Goal: Information Seeking & Learning: Learn about a topic

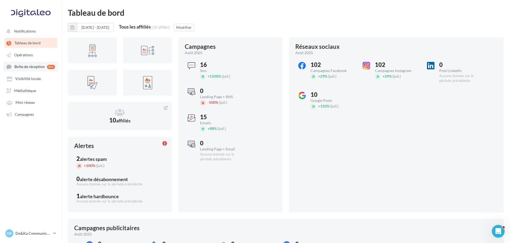
click at [31, 65] on span "Boîte de réception" at bounding box center [29, 67] width 30 height 5
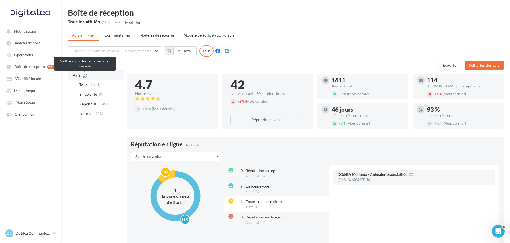
click at [84, 74] on icon at bounding box center [85, 76] width 4 height 4
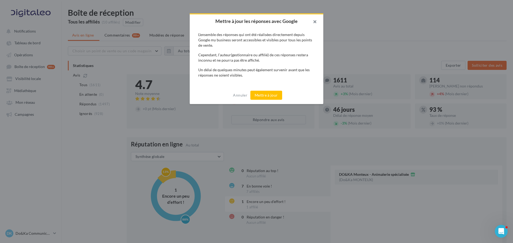
click at [314, 22] on button "button" at bounding box center [312, 22] width 21 height 16
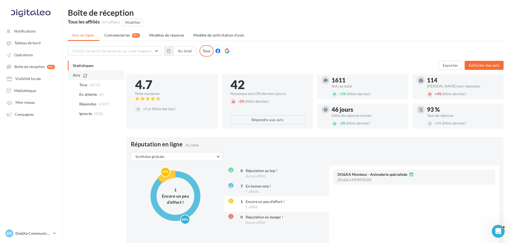
click at [87, 76] on icon at bounding box center [85, 76] width 4 height 4
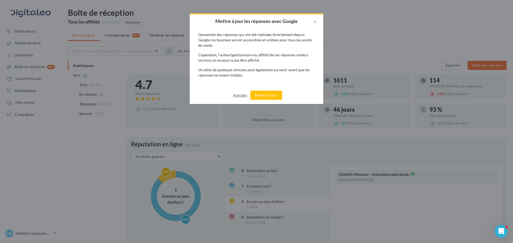
click at [241, 96] on button "Annuler" at bounding box center [240, 95] width 18 height 6
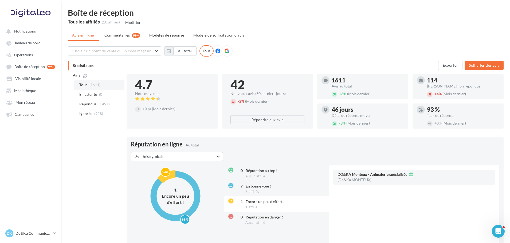
click at [109, 85] on li "Tous (1611)" at bounding box center [99, 85] width 50 height 10
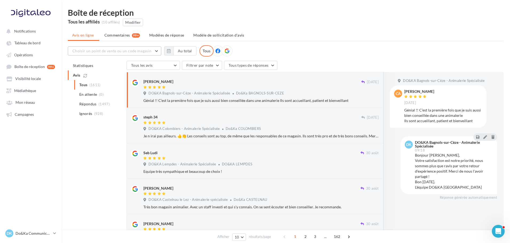
click at [141, 49] on span "Choisir un point de vente ou un code magasin" at bounding box center [111, 51] width 79 height 5
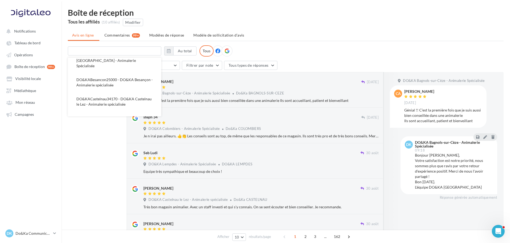
scroll to position [7, 0]
click at [127, 99] on span "DO&KACastelnau34170 - DO&KA Castelnau le Lez - Animalerie spécialisée" at bounding box center [113, 104] width 75 height 10
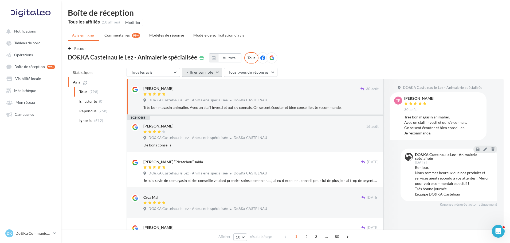
click at [202, 73] on button "Filtrer par note" at bounding box center [202, 72] width 40 height 9
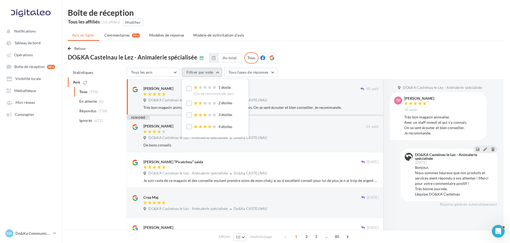
click at [202, 73] on button "Filtrer par note" at bounding box center [202, 72] width 40 height 9
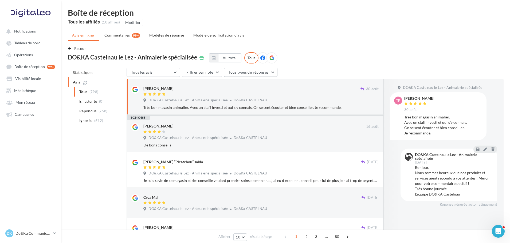
click at [230, 74] on span "Tous types de réponses" at bounding box center [249, 72] width 40 height 5
click at [196, 59] on div "DO&KA Castelnau le Lez - Animalerie spécialisée" at bounding box center [136, 57] width 136 height 6
click at [199, 60] on icon at bounding box center [201, 58] width 5 height 4
click at [212, 57] on icon "button" at bounding box center [214, 58] width 4 height 4
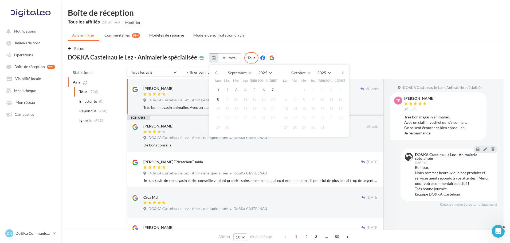
click at [212, 57] on icon "button" at bounding box center [214, 58] width 4 height 4
click at [218, 57] on button "Au total" at bounding box center [229, 57] width 23 height 9
click at [309, 57] on div "Retour DO&KA Castelnau le Lez - Animalerie spécialisée Au total Septembre [PERS…" at bounding box center [286, 54] width 436 height 18
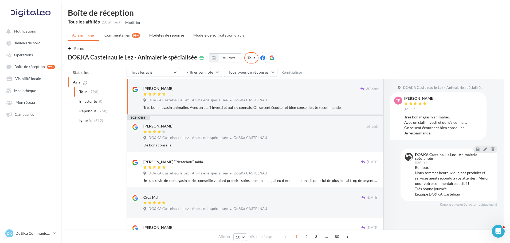
click at [246, 58] on div "Tous" at bounding box center [251, 57] width 14 height 11
click at [158, 69] on button "Tous les avis" at bounding box center [153, 72] width 53 height 9
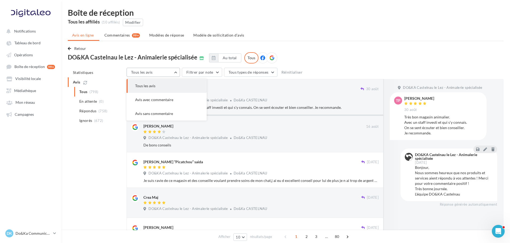
click at [158, 69] on button "Tous les avis" at bounding box center [153, 72] width 53 height 9
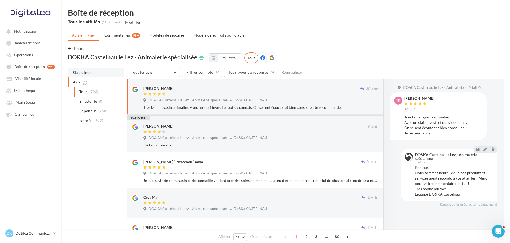
click at [92, 72] on span "Statistiques" at bounding box center [83, 72] width 20 height 5
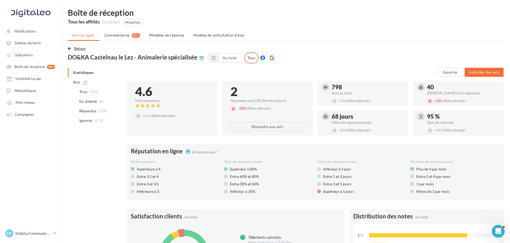
click at [73, 48] on button "Retour" at bounding box center [78, 48] width 21 height 6
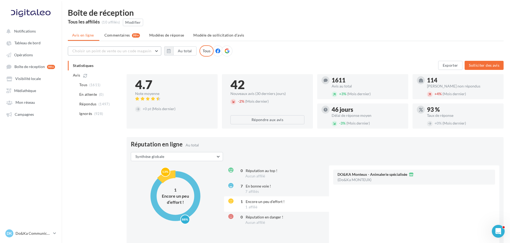
click at [89, 51] on span "Choisir un point de vente ou un code magasin" at bounding box center [111, 51] width 79 height 5
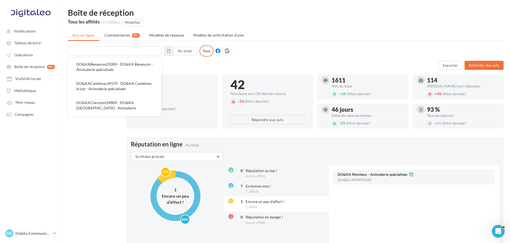
scroll to position [27, 0]
click at [104, 97] on button "DO&KAClermont34800 - DO&KA [GEOGRAPHIC_DATA] - Animalerie" at bounding box center [114, 103] width 93 height 19
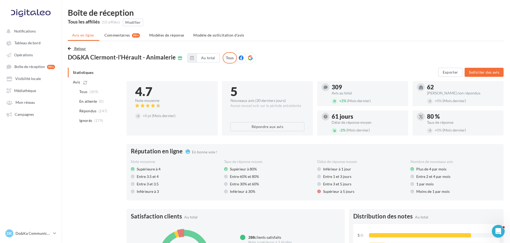
click at [70, 46] on button "Retour" at bounding box center [78, 48] width 21 height 6
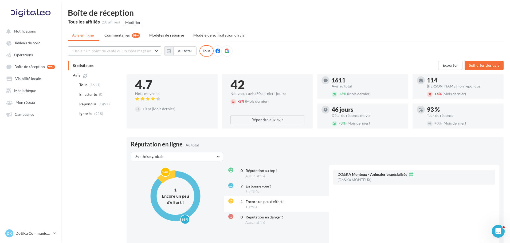
click at [103, 53] on button "Choisir un point de vente ou un code magasin" at bounding box center [114, 50] width 93 height 9
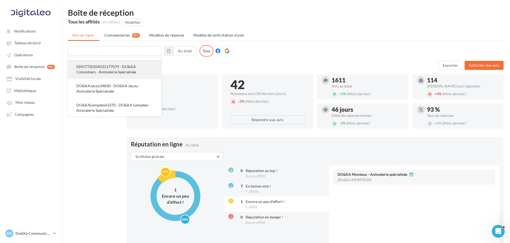
scroll to position [107, 0]
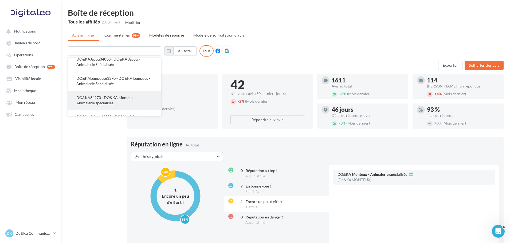
click at [116, 95] on span "DO&KA84270 - DO&KA Monteux - Animalerie spécialisée" at bounding box center [105, 100] width 59 height 10
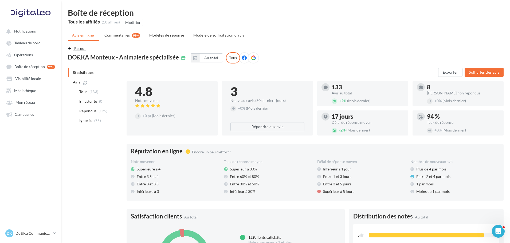
click at [74, 48] on span "Retour" at bounding box center [80, 48] width 12 height 5
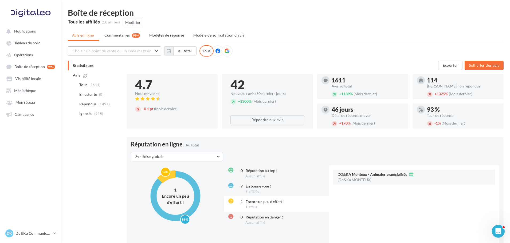
click at [116, 52] on span "Choisir un point de vente ou un code magasin" at bounding box center [111, 51] width 79 height 5
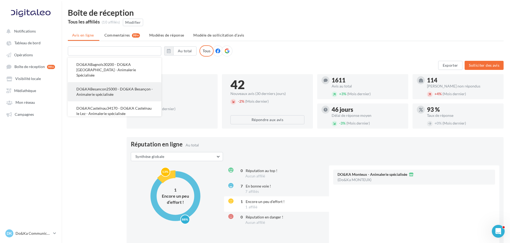
click at [101, 87] on span "DO&KABesancon25000 - DO&KA Besançon - Animalerie spécialisée" at bounding box center [114, 92] width 76 height 10
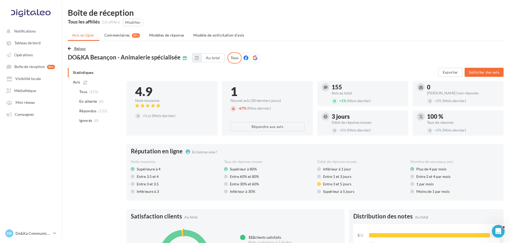
click at [76, 50] on span "Retour" at bounding box center [80, 48] width 12 height 5
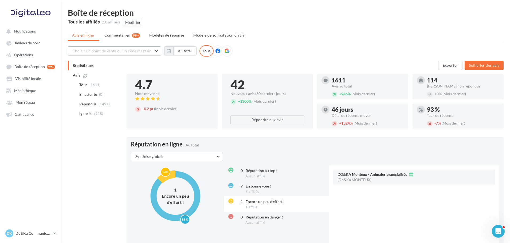
click at [117, 51] on span "Choisir un point de vente ou un code magasin" at bounding box center [111, 51] width 79 height 5
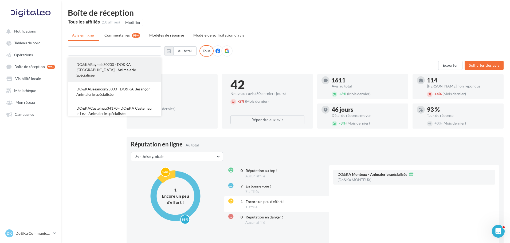
click at [121, 72] on button "DO&KABagnols30200 - DO&KA [GEOGRAPHIC_DATA] - Animalerie Spécialisée" at bounding box center [114, 70] width 93 height 25
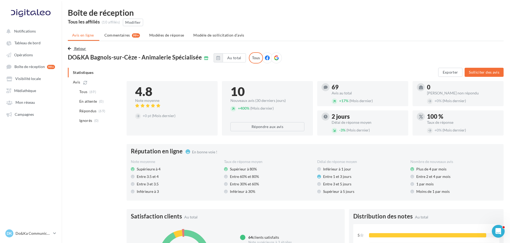
click at [77, 49] on span "Retour" at bounding box center [80, 48] width 12 height 5
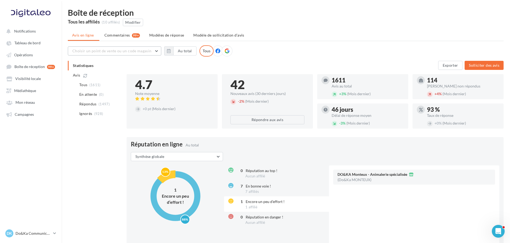
click at [113, 52] on span "Choisir un point de vente ou un code magasin" at bounding box center [111, 51] width 79 height 5
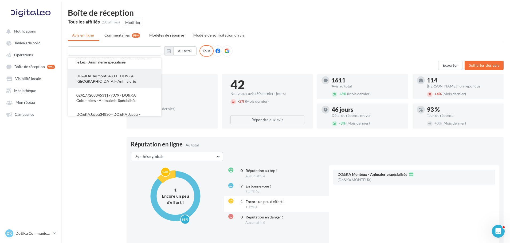
scroll to position [53, 0]
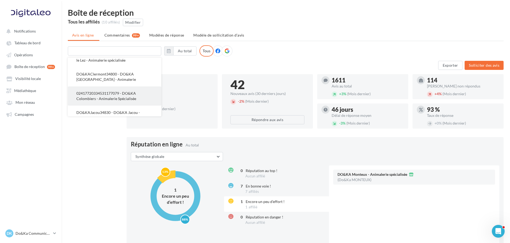
click at [111, 91] on span "02417720334531177079 - DO&KA Colombiers - Animalerie Spécialisée" at bounding box center [106, 96] width 60 height 10
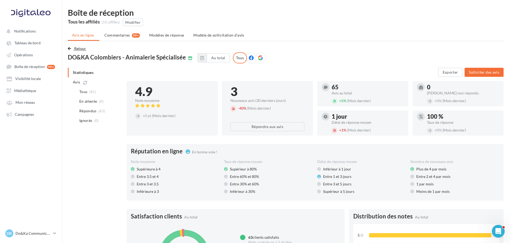
click at [74, 48] on span "Retour" at bounding box center [80, 48] width 12 height 5
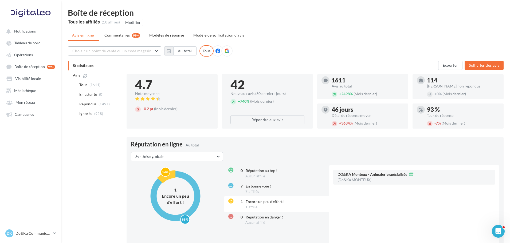
click at [127, 50] on span "Choisir un point de vente ou un code magasin" at bounding box center [111, 51] width 79 height 5
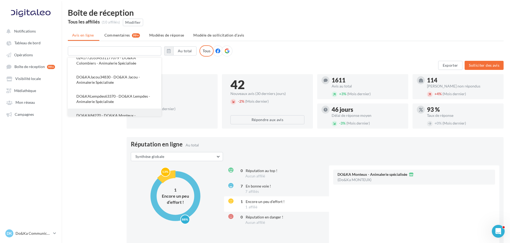
scroll to position [88, 0]
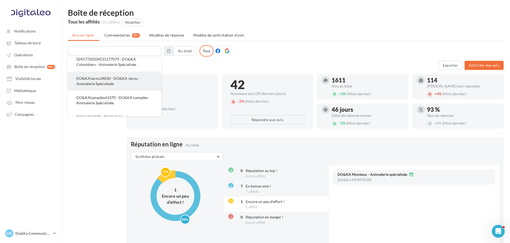
click at [112, 80] on span "DO&KAJacou34830 - DO&KA Jacou - Animalerie Spécialisée" at bounding box center [108, 81] width 64 height 10
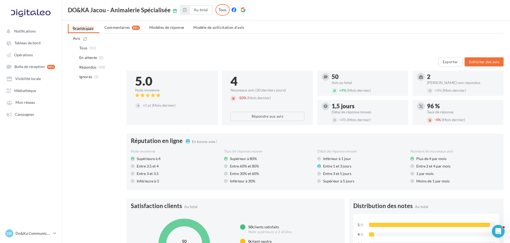
scroll to position [0, 0]
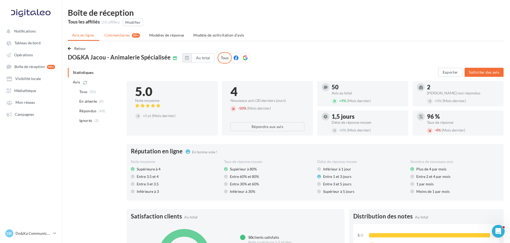
click at [130, 37] on li "Commentaires 99+" at bounding box center [122, 35] width 44 height 10
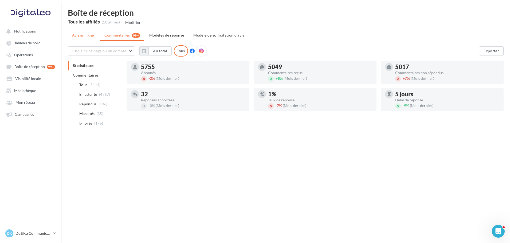
click at [76, 38] on li "Avis en ligne" at bounding box center [84, 35] width 32 height 10
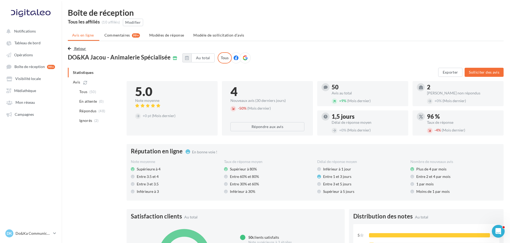
click at [73, 49] on button "Retour" at bounding box center [78, 48] width 21 height 6
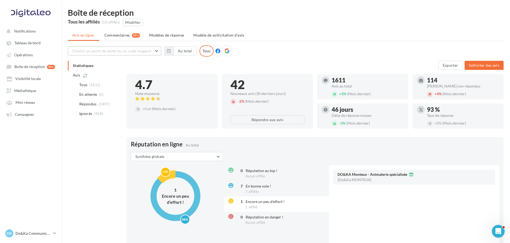
click at [102, 51] on span "Choisir un point de vente ou un code magasin" at bounding box center [111, 51] width 79 height 5
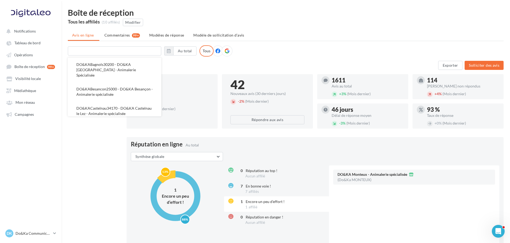
click at [177, 66] on div "Exporter Solliciter des avis" at bounding box center [315, 65] width 377 height 9
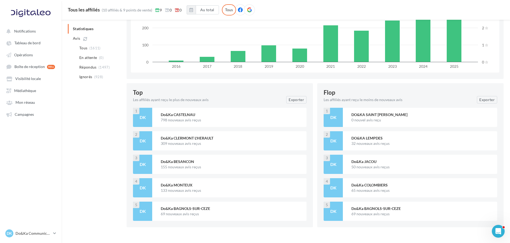
scroll to position [609, 0]
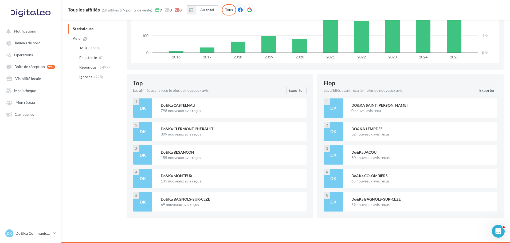
click at [186, 108] on div "Do&Ka CASTELNAU" at bounding box center [231, 105] width 141 height 5
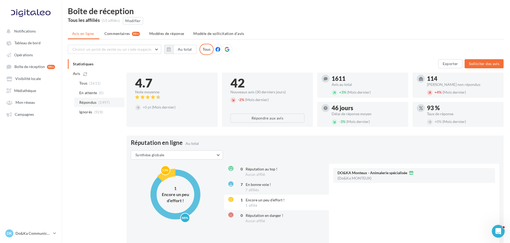
scroll to position [0, 0]
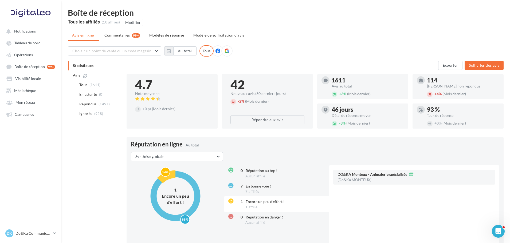
click at [92, 46] on div "Choisir un point de vente ou un code magasin DO&KABagnols30200 - DO&KA Bagnols-…" at bounding box center [286, 50] width 436 height 11
click at [99, 53] on button "Choisir un point de vente ou un code magasin" at bounding box center [114, 50] width 93 height 9
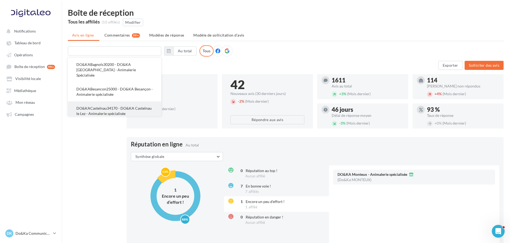
click at [112, 110] on span "DO&KACastelnau34170 - DO&KA Castelnau le Lez - Animalerie spécialisée" at bounding box center [113, 111] width 75 height 10
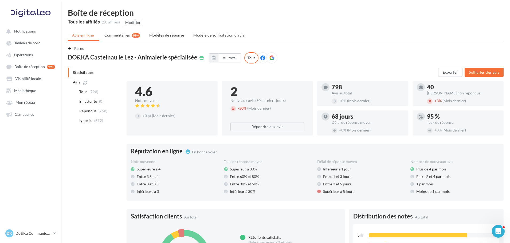
click at [77, 48] on span "Retour" at bounding box center [80, 48] width 12 height 5
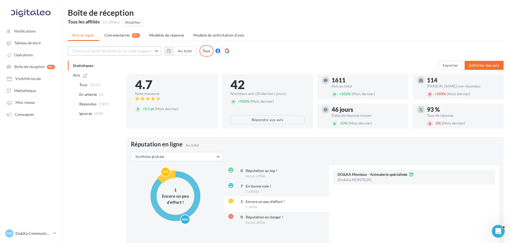
click at [115, 51] on span "Choisir un point de vente ou un code magasin" at bounding box center [111, 51] width 79 height 5
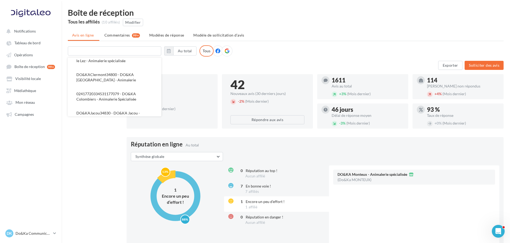
scroll to position [53, 0]
click at [111, 72] on span "DO&KAClermont34800 - DO&KA [GEOGRAPHIC_DATA] - Animalerie" at bounding box center [106, 77] width 60 height 10
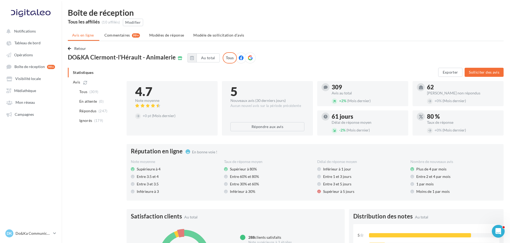
click at [77, 47] on span "Retour" at bounding box center [80, 48] width 12 height 5
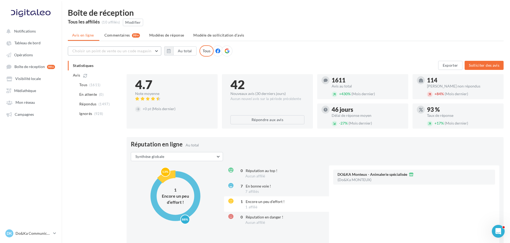
click at [121, 50] on span "Choisir un point de vente ou un code magasin" at bounding box center [111, 51] width 79 height 5
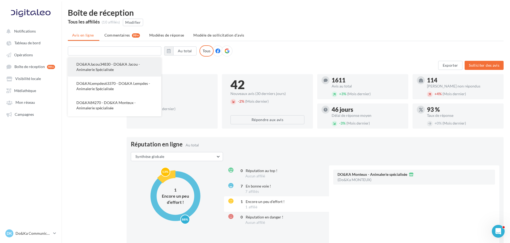
scroll to position [107, 0]
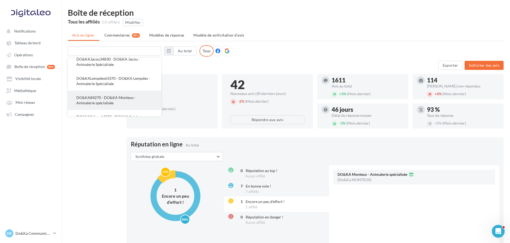
click at [117, 98] on button "DO&KA84270 - DO&KA Monteux - Animalerie spécialisée" at bounding box center [114, 100] width 93 height 19
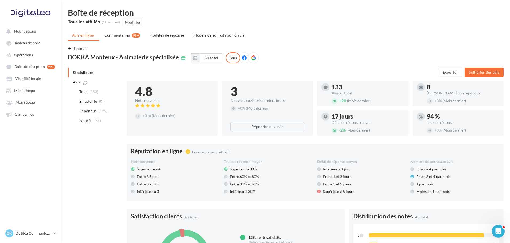
click at [80, 49] on span "Retour" at bounding box center [80, 48] width 12 height 5
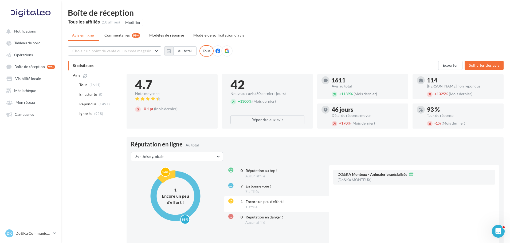
click at [129, 53] on span "Choisir un point de vente ou un code magasin" at bounding box center [111, 51] width 79 height 5
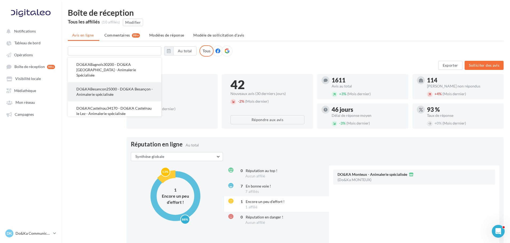
click at [123, 87] on span "DO&KABesancon25000 - DO&KA Besançon - Animalerie spécialisée" at bounding box center [114, 92] width 76 height 10
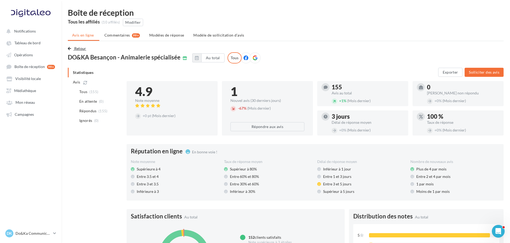
click at [74, 45] on button "Retour" at bounding box center [78, 48] width 21 height 6
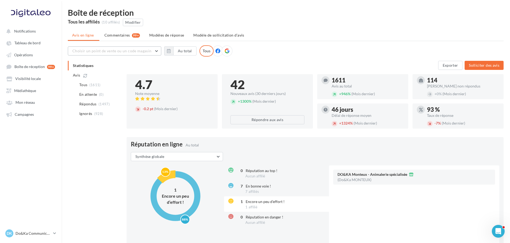
click at [86, 49] on span "Choisir un point de vente ou un code magasin" at bounding box center [111, 51] width 79 height 5
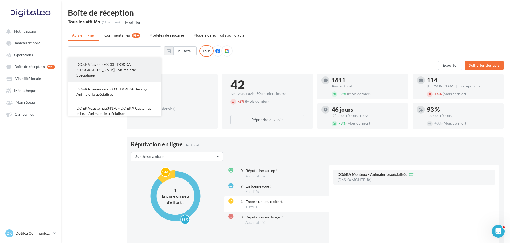
click at [115, 70] on span "DO&KABagnols30200 - DO&KA [GEOGRAPHIC_DATA] - Animalerie Spécialisée" at bounding box center [106, 69] width 60 height 15
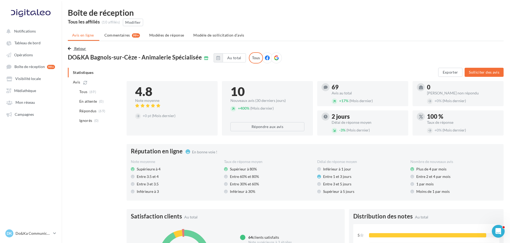
click at [70, 50] on span "button" at bounding box center [69, 49] width 3 height 4
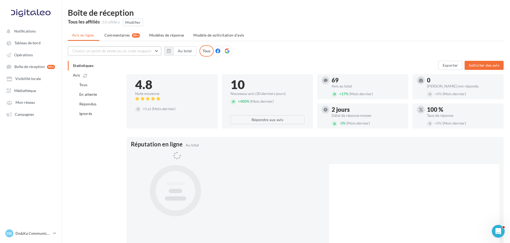
click at [103, 52] on span "Choisir un point de vente ou un code magasin" at bounding box center [111, 51] width 79 height 5
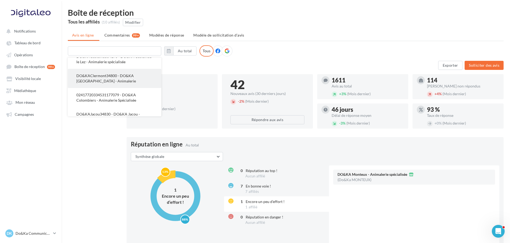
scroll to position [53, 0]
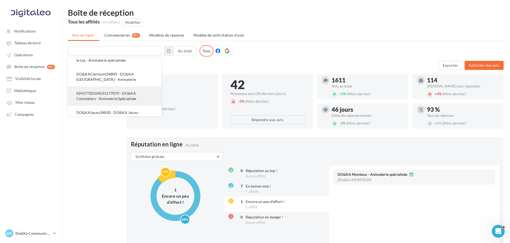
click at [112, 93] on span "02417720334531177079 - DO&KA Colombiers - Animalerie Spécialisée" at bounding box center [106, 96] width 60 height 10
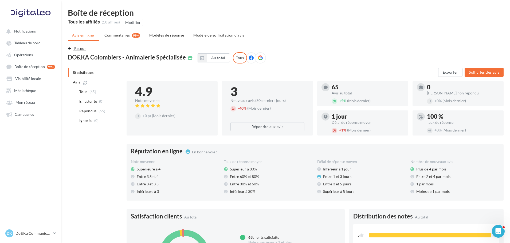
click at [84, 46] on span "Retour" at bounding box center [80, 48] width 12 height 5
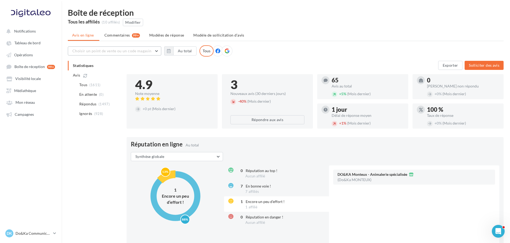
click at [104, 53] on button "Choisir un point de vente ou un code magasin" at bounding box center [114, 50] width 93 height 9
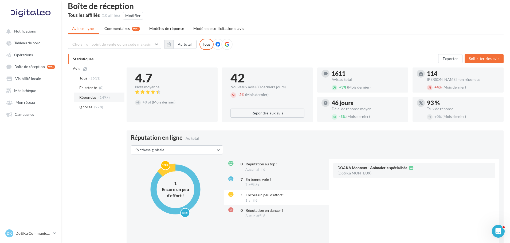
scroll to position [0, 0]
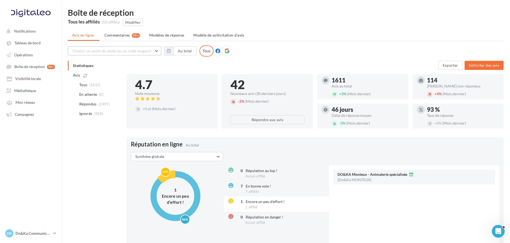
click at [102, 51] on span "Choisir un point de vente ou un code magasin" at bounding box center [111, 51] width 79 height 5
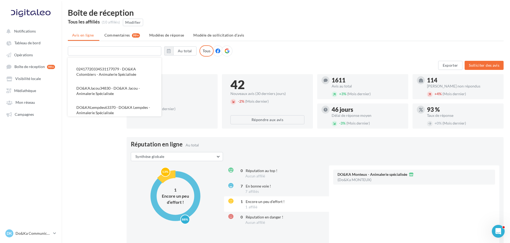
scroll to position [61, 0]
click at [115, 98] on button "DO&KAJacou34830 - DO&KA Jacou - Animalerie Spécialisée" at bounding box center [114, 107] width 93 height 19
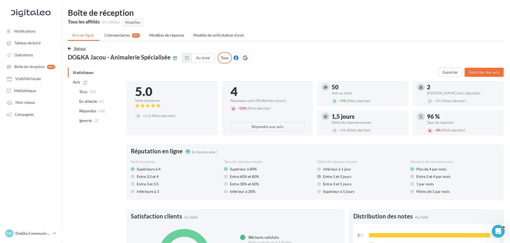
click at [77, 49] on span "Retour" at bounding box center [80, 48] width 12 height 5
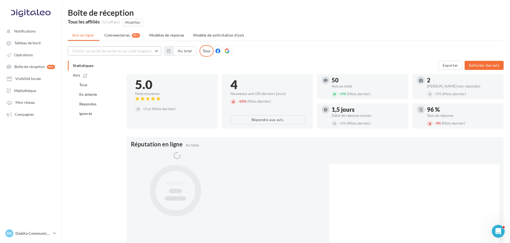
click at [108, 54] on button "Choisir un point de vente ou un code magasin" at bounding box center [114, 50] width 93 height 9
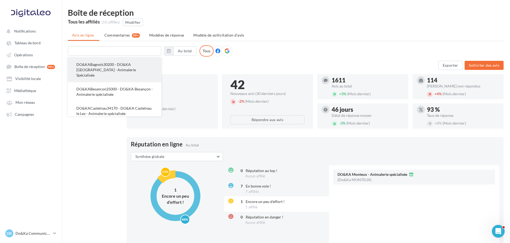
click at [106, 65] on span "DO&KABagnols30200 - DO&KA [GEOGRAPHIC_DATA] - Animalerie Spécialisée" at bounding box center [106, 69] width 60 height 15
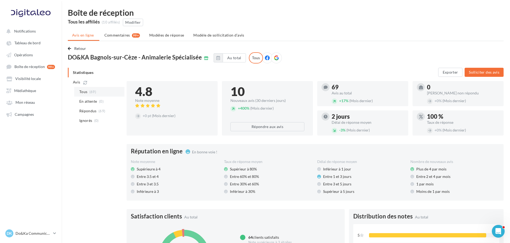
click at [88, 96] on li "Tous (69)" at bounding box center [99, 92] width 50 height 10
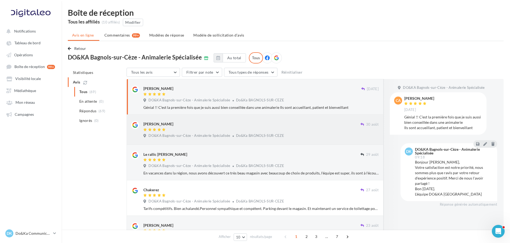
click at [237, 129] on div at bounding box center [251, 130] width 217 height 5
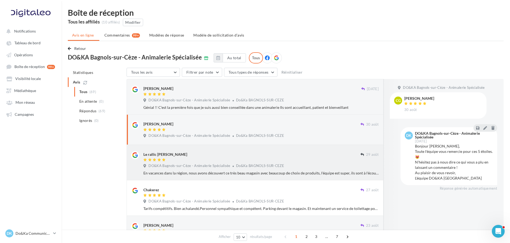
click at [242, 169] on div "DO&KA Bagnols-sur-Cèze - Animalerie Spécialisée [GEOGRAPHIC_DATA]" at bounding box center [260, 167] width 235 height 6
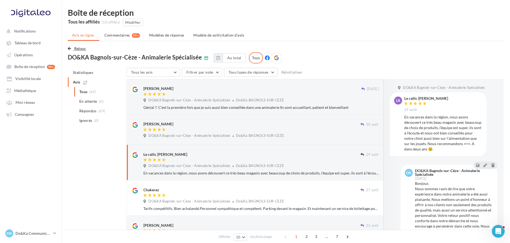
click at [73, 46] on button "Retour" at bounding box center [78, 48] width 21 height 6
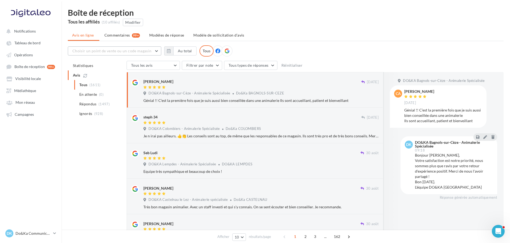
click at [142, 53] on span "Choisir un point de vente ou un code magasin" at bounding box center [111, 51] width 79 height 5
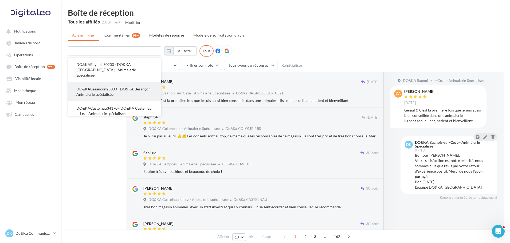
click at [111, 87] on span "DO&KABesancon25000 - DO&KA Besançon - Animalerie spécialisée" at bounding box center [114, 92] width 76 height 10
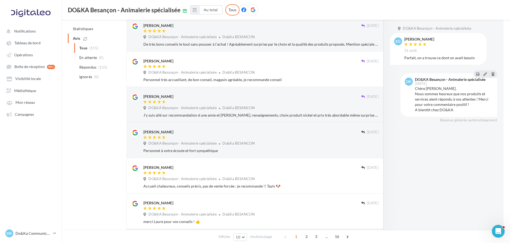
scroll to position [133, 0]
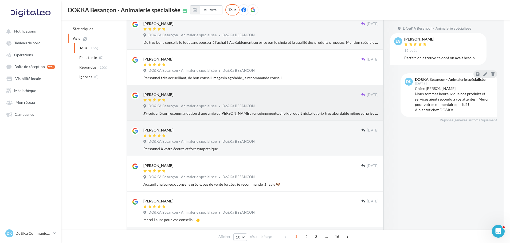
click at [197, 117] on div "[PERSON_NAME] [DATE] DO&KA Besançon - Animalerie spécialisée Do&Ka BESANCON J'y…" at bounding box center [255, 103] width 257 height 36
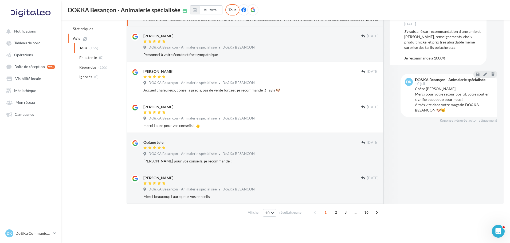
scroll to position [229, 0]
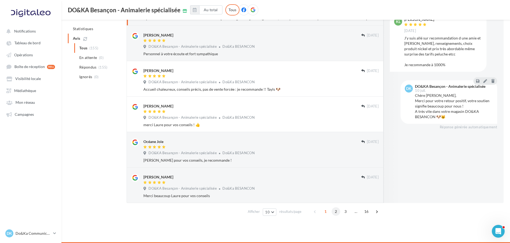
click at [334, 213] on span "2" at bounding box center [336, 211] width 9 height 9
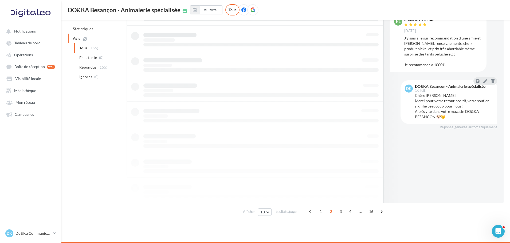
scroll to position [214, 0]
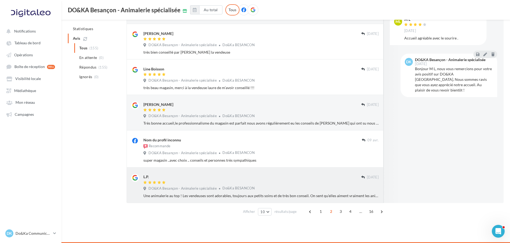
click at [285, 196] on div "Une animalerie au top ! Les vendeuses sont adorables, toujours aux petits soins…" at bounding box center [260, 195] width 235 height 5
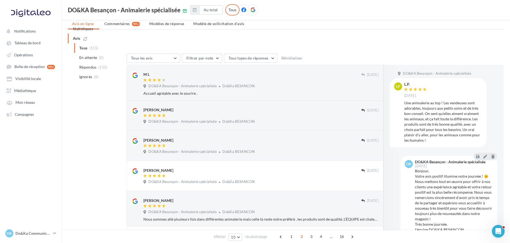
scroll to position [0, 0]
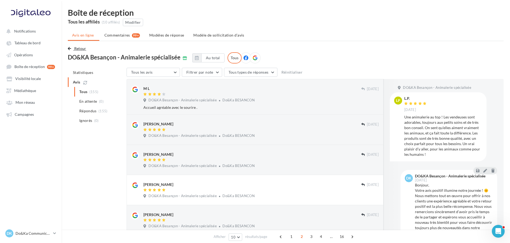
click at [81, 47] on span "Retour" at bounding box center [80, 48] width 12 height 5
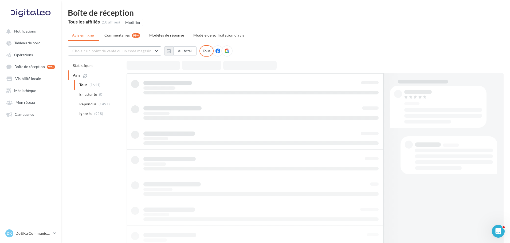
click at [125, 50] on span "Choisir un point de vente ou un code magasin" at bounding box center [111, 51] width 79 height 5
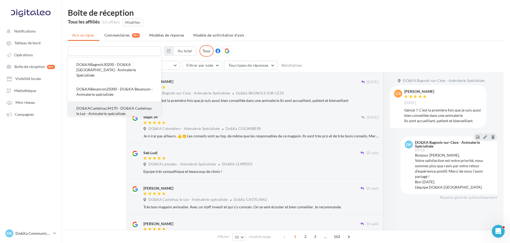
click at [112, 101] on button "DO&KACastelnau34170 - DO&KA Castelnau le Lez - Animalerie spécialisée" at bounding box center [114, 110] width 93 height 19
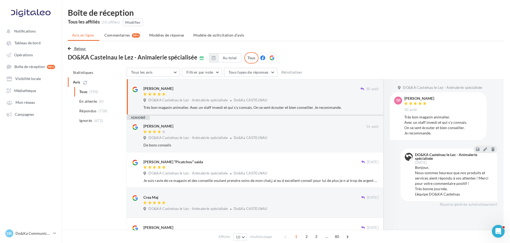
click at [82, 48] on span "Retour" at bounding box center [80, 48] width 12 height 5
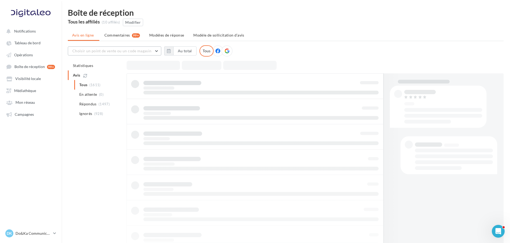
click at [123, 50] on span "Choisir un point de vente ou un code magasin" at bounding box center [111, 51] width 79 height 5
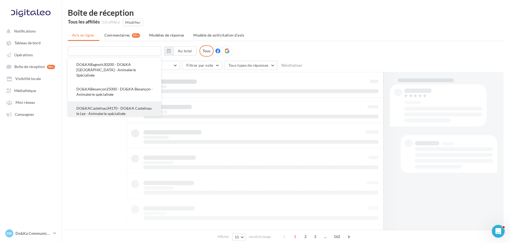
scroll to position [27, 0]
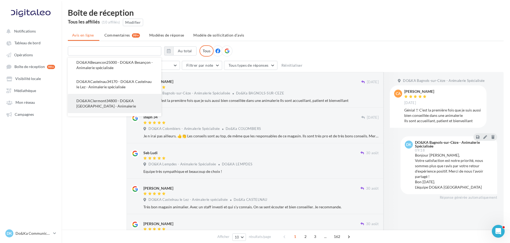
click at [117, 99] on span "DO&KAClermont34800 - DO&KA [GEOGRAPHIC_DATA] - Animalerie" at bounding box center [106, 104] width 60 height 10
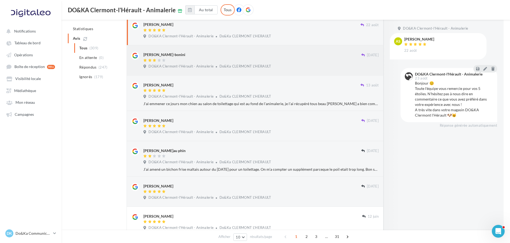
scroll to position [107, 0]
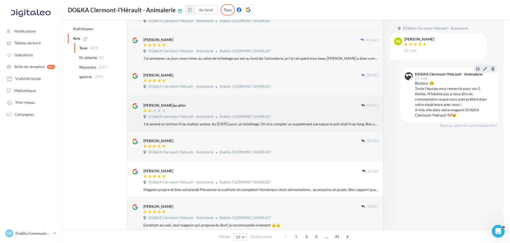
click at [184, 124] on div "J’ai amené un bichon frise maltais autour du [DATE] pour un toilettage. On m’a …" at bounding box center [260, 123] width 235 height 5
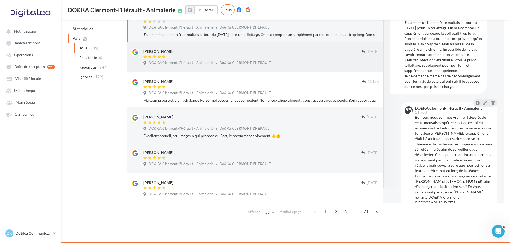
scroll to position [196, 0]
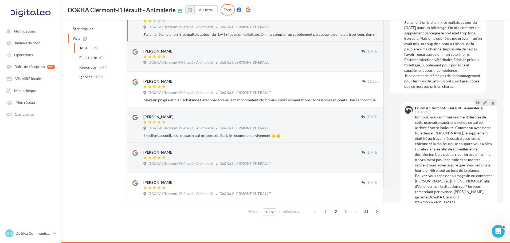
click at [76, 41] on ul "Statistiques Avis Tous (309) En attente (0) Répondus (247) Ignorés (179)" at bounding box center [96, 53] width 57 height 58
click at [77, 36] on ul "Statistiques Avis Tous (309) En attente (0) Répondus (247) Ignorés (179)" at bounding box center [96, 53] width 57 height 58
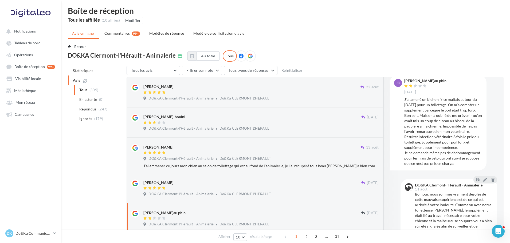
scroll to position [0, 0]
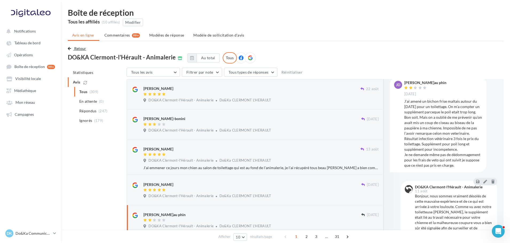
click at [84, 47] on span "Retour" at bounding box center [80, 48] width 12 height 5
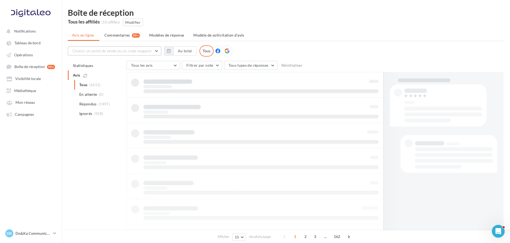
click at [112, 49] on span "Choisir un point de vente ou un code magasin" at bounding box center [111, 51] width 79 height 5
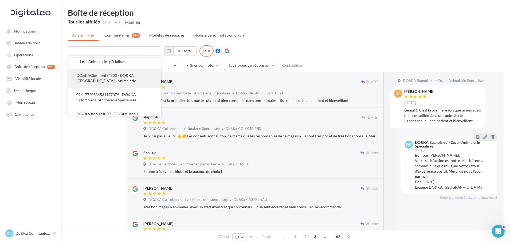
scroll to position [53, 0]
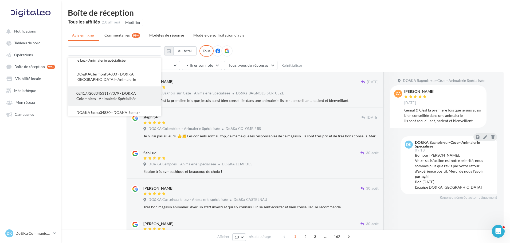
click at [116, 91] on span "02417720334531177079 - DO&KA Colombiers - Animalerie Spécialisée" at bounding box center [106, 96] width 60 height 10
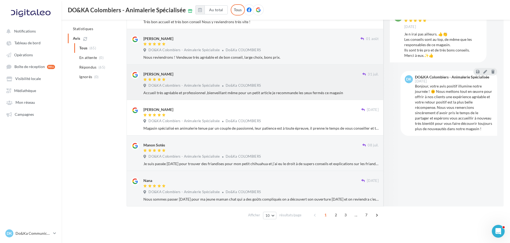
scroll to position [229, 0]
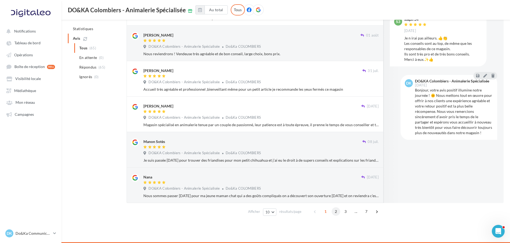
click at [335, 212] on span "2" at bounding box center [336, 211] width 9 height 9
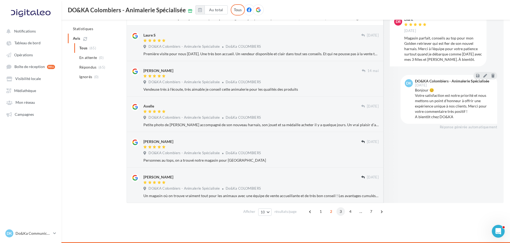
click at [344, 213] on span "3" at bounding box center [340, 211] width 9 height 9
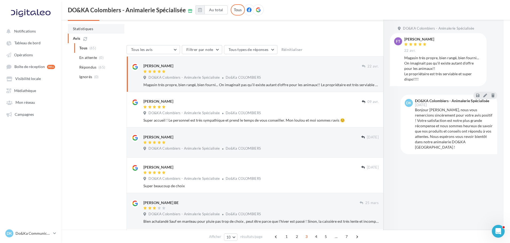
scroll to position [10, 0]
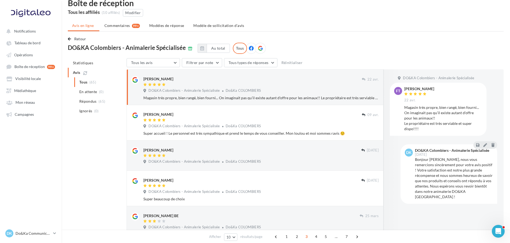
click at [77, 34] on div "Boîte de réception Tous les affiliés (10 affiliés) Modifier Avis en ligne Comme…" at bounding box center [285, 218] width 448 height 438
click at [77, 38] on span "Retour" at bounding box center [80, 39] width 12 height 5
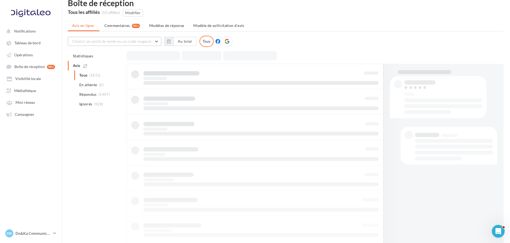
click at [112, 42] on span "Choisir un point de vente ou un code magasin" at bounding box center [111, 41] width 79 height 5
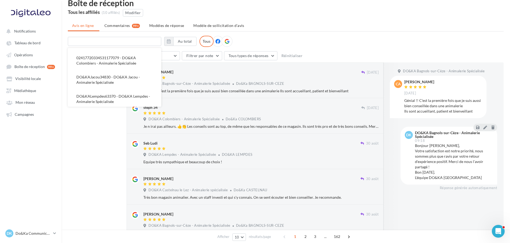
scroll to position [80, 0]
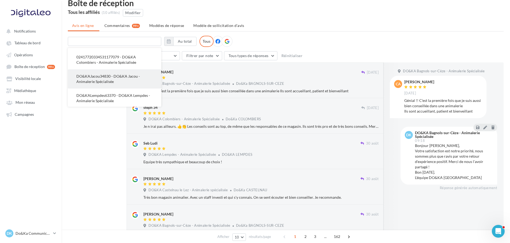
click at [111, 74] on span "DO&KAJacou34830 - DO&KA Jacou - Animalerie Spécialisée" at bounding box center [108, 79] width 64 height 10
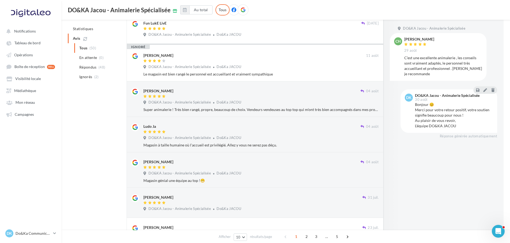
scroll to position [143, 0]
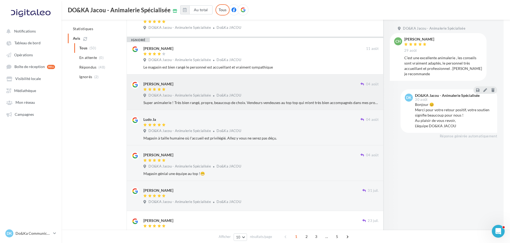
click at [247, 87] on div "[PERSON_NAME]" at bounding box center [251, 86] width 217 height 11
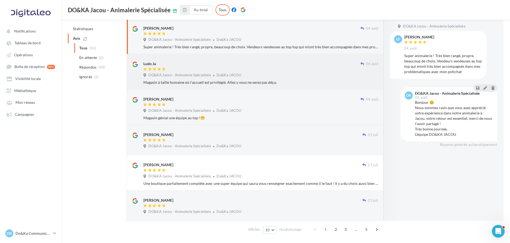
scroll to position [217, 0]
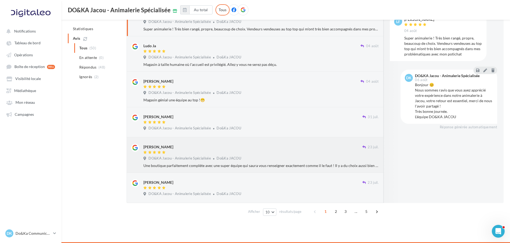
click at [170, 161] on div "DO&KA Jacou - Animalerie Spécialisée Do&Ka JACOU" at bounding box center [260, 159] width 235 height 6
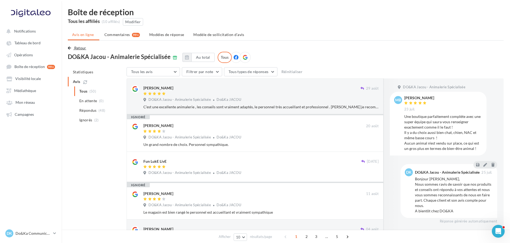
scroll to position [0, 0]
click at [80, 52] on button "Retour" at bounding box center [78, 48] width 21 height 6
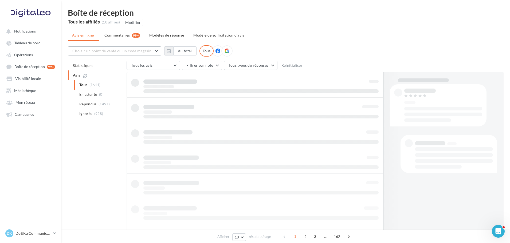
click at [109, 51] on span "Choisir un point de vente ou un code magasin" at bounding box center [111, 51] width 79 height 5
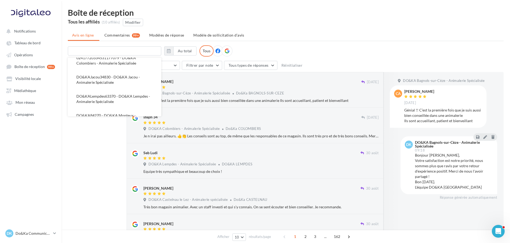
scroll to position [88, 0]
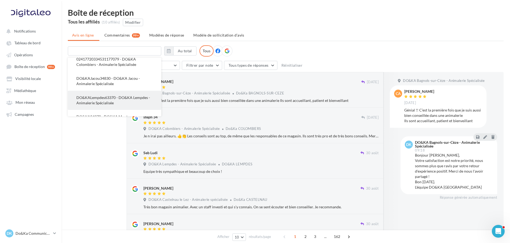
click at [111, 95] on button "DO&KALempdes63370 - DO&KA Lempdes - Animalerie Spécialisée" at bounding box center [114, 100] width 93 height 19
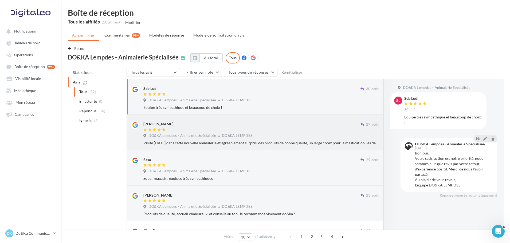
click at [172, 146] on div "Visite [DATE] dans cette nouvelle animalerie et agréablement surpris, des produ…" at bounding box center [260, 142] width 235 height 5
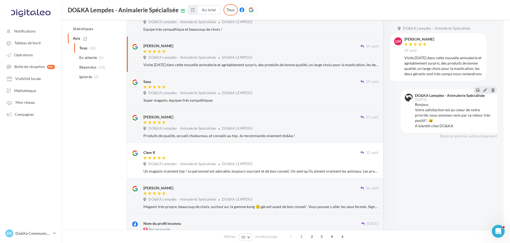
scroll to position [80, 0]
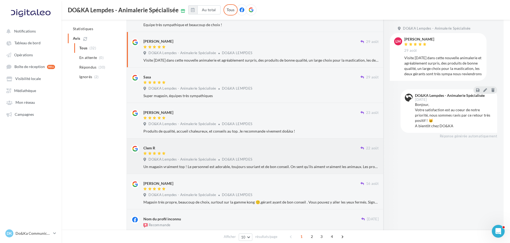
click at [190, 163] on div "Clem R [DATE] DO&KA Lempdes - Animalerie Spécialisée DO&KA LEMPDES Un magasin v…" at bounding box center [260, 157] width 235 height 25
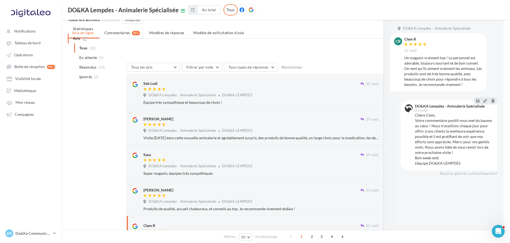
scroll to position [0, 0]
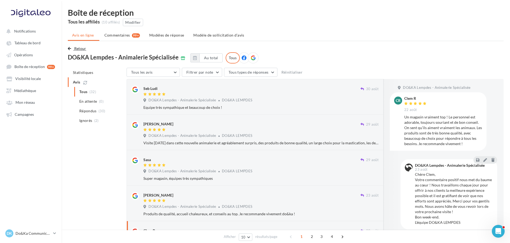
click at [74, 48] on span "Retour" at bounding box center [80, 48] width 12 height 5
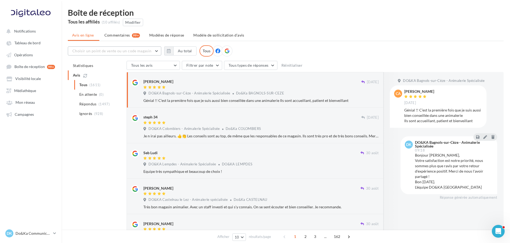
click at [91, 46] on button "Choisir un point de vente ou un code magasin" at bounding box center [114, 50] width 93 height 9
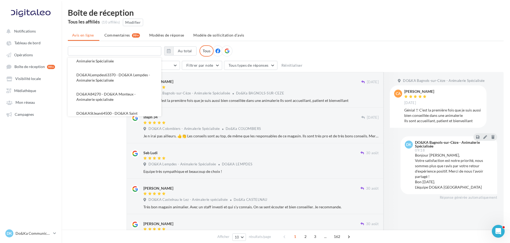
scroll to position [114, 0]
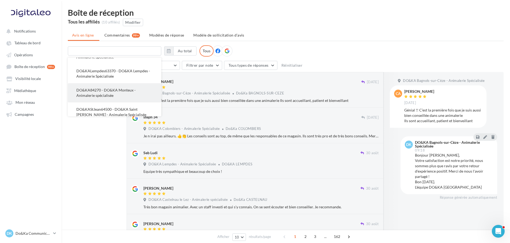
click at [117, 88] on span "DO&KA84270 - DO&KA Monteux - Animalerie spécialisée" at bounding box center [105, 93] width 59 height 10
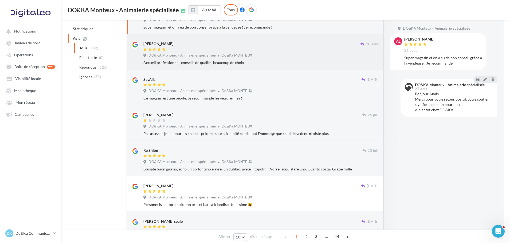
scroll to position [80, 0]
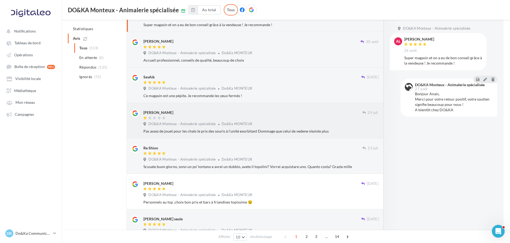
click at [215, 133] on div "Pas assez de jouet pour les chats le prix des souris à l'unité exorbitant Domma…" at bounding box center [260, 131] width 235 height 5
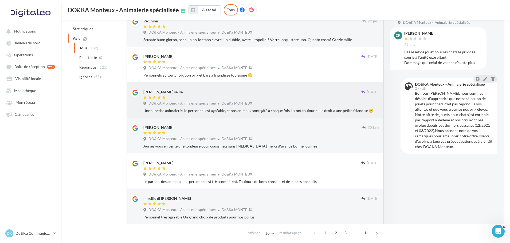
scroll to position [214, 0]
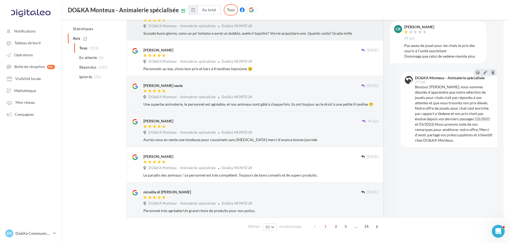
click at [244, 31] on div "Scusate buon giorno, sono un po' lontano e avrei un dubbio, avete il topolini? …" at bounding box center [260, 33] width 235 height 5
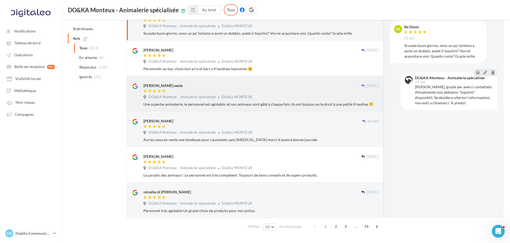
click at [218, 98] on icon at bounding box center [218, 97] width 1 height 2
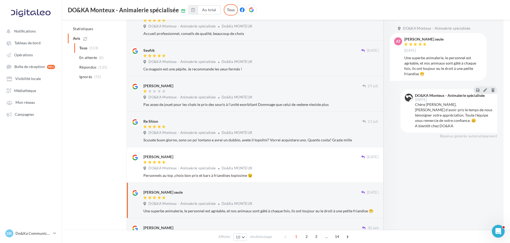
scroll to position [0, 0]
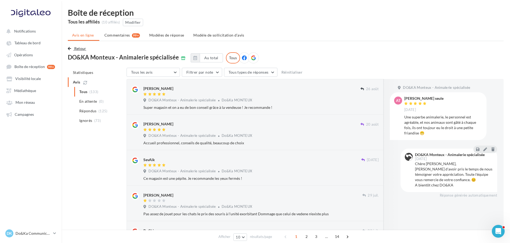
click at [82, 48] on span "Retour" at bounding box center [80, 48] width 12 height 5
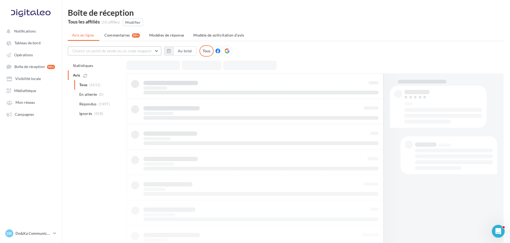
click at [108, 51] on span "Choisir un point de vente ou un code magasin" at bounding box center [111, 51] width 79 height 5
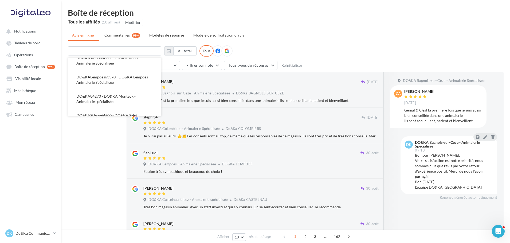
scroll to position [114, 0]
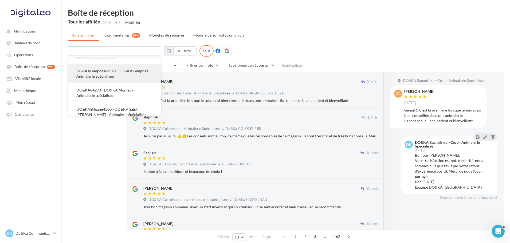
click at [116, 69] on span "DO&KALempdes63370 - DO&KA Lempdes - Animalerie Spécialisée" at bounding box center [113, 74] width 74 height 10
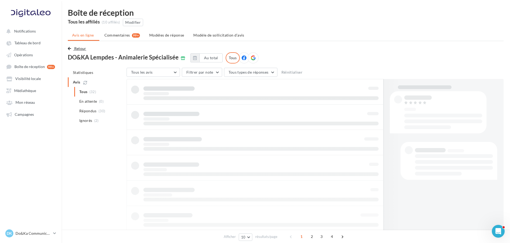
click at [82, 48] on span "Retour" at bounding box center [80, 48] width 12 height 5
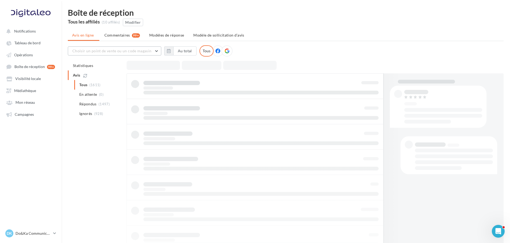
click at [112, 52] on span "Choisir un point de vente ou un code magasin" at bounding box center [111, 51] width 79 height 5
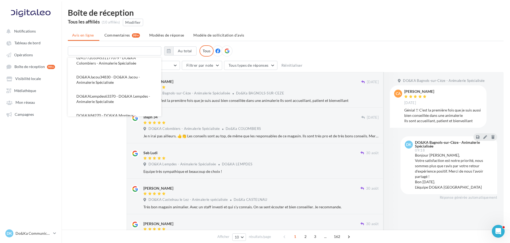
scroll to position [88, 0]
click at [119, 80] on button "DO&KAJacou34830 - DO&KA Jacou - Animalerie Spécialisée" at bounding box center [114, 81] width 93 height 19
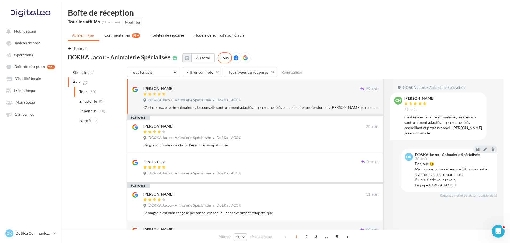
drag, startPoint x: 77, startPoint y: 53, endPoint x: 83, endPoint y: 51, distance: 6.1
click at [77, 53] on div "Retour DO&KA Jacou - Animalerie Spécialisée" at bounding box center [122, 52] width 109 height 15
click at [84, 50] on span "Retour" at bounding box center [80, 48] width 12 height 5
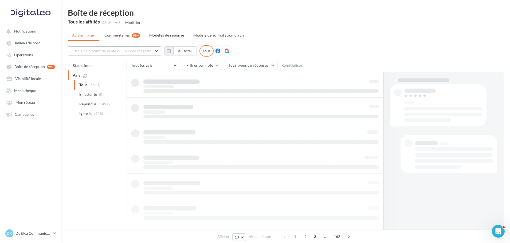
click at [104, 53] on button "Choisir un point de vente ou un code magasin" at bounding box center [114, 50] width 93 height 9
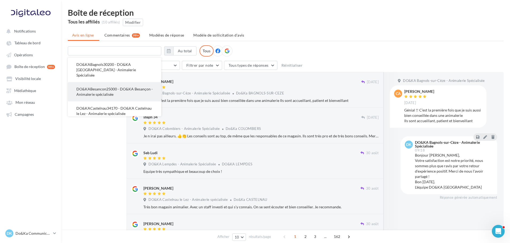
click at [116, 82] on button "DO&KABesancon25000 - DO&KA Besançon - Animalerie spécialisée" at bounding box center [114, 91] width 93 height 19
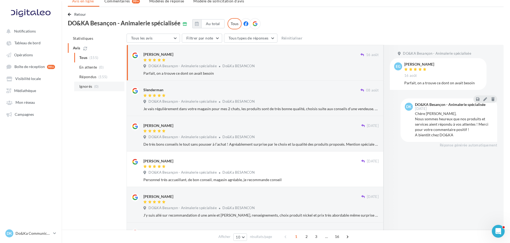
scroll to position [0, 0]
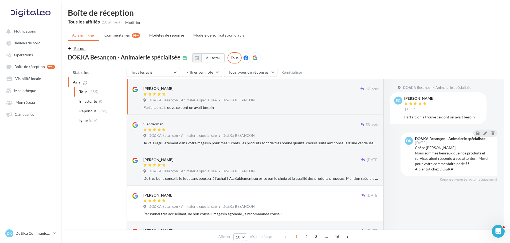
click at [83, 48] on span "Retour" at bounding box center [80, 48] width 12 height 5
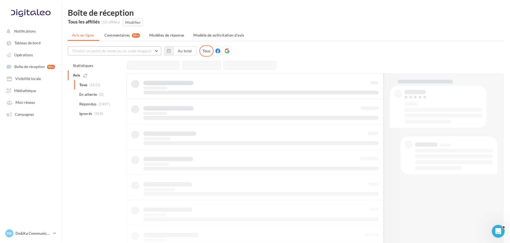
click at [91, 53] on span "Choisir un point de vente ou un code magasin" at bounding box center [111, 51] width 79 height 5
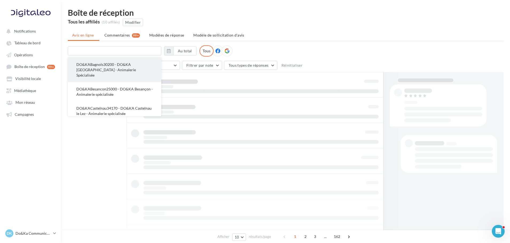
click at [112, 68] on span "DO&KABagnols30200 - DO&KA [GEOGRAPHIC_DATA] - Animalerie Spécialisée" at bounding box center [106, 69] width 60 height 15
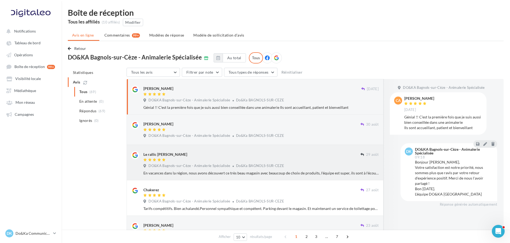
click at [190, 168] on span "DO&KA Bagnols-sur-Cèze - Animalerie Spécialisée" at bounding box center [189, 166] width 82 height 5
